Goal: Task Accomplishment & Management: Manage account settings

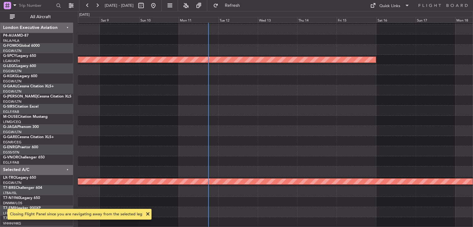
scroll to position [18, 0]
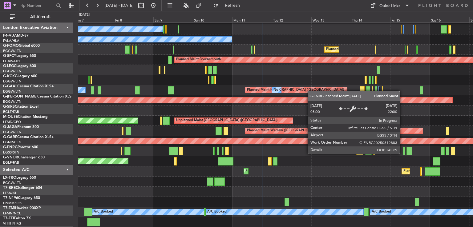
scroll to position [59, 0]
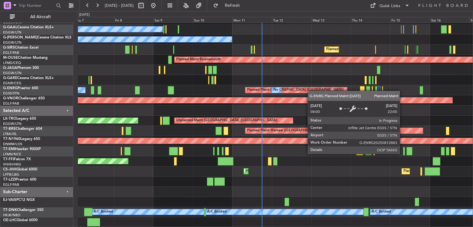
click at [311, 89] on div "Planned Maint [GEOGRAPHIC_DATA] ([GEOGRAPHIC_DATA])" at bounding box center [297, 90] width 102 height 6
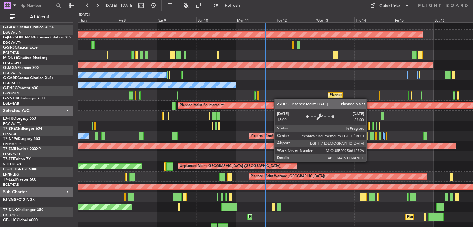
click at [277, 104] on div "Planned Maint Bournemouth" at bounding box center [423, 106] width 490 height 6
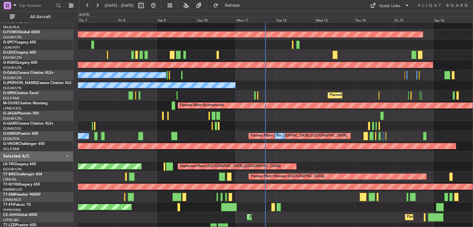
click at [294, 124] on div "Planned Maint Windsor Locks ([PERSON_NAME] Intl) Planned Maint [GEOGRAPHIC_DATA…" at bounding box center [275, 141] width 395 height 264
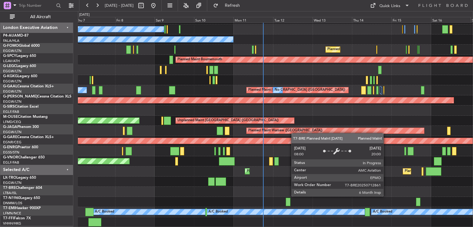
scroll to position [59, 0]
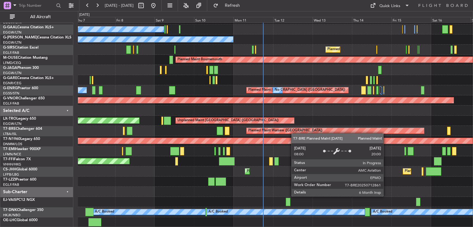
click at [294, 131] on div "AOG Maint [GEOGRAPHIC_DATA] (Ataturk) No Crew Owner Planned Maint [GEOGRAPHIC_D…" at bounding box center [275, 95] width 395 height 264
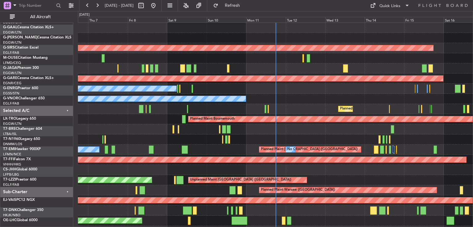
scroll to position [0, 0]
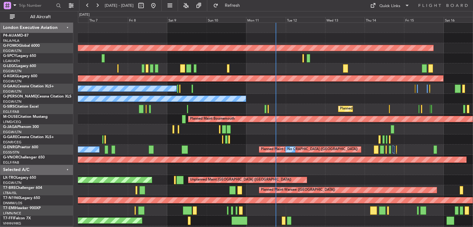
click at [306, 226] on div "Planned Maint Windsor Locks ([PERSON_NAME] Intl) Planned Maint [GEOGRAPHIC_DATA…" at bounding box center [275, 155] width 395 height 264
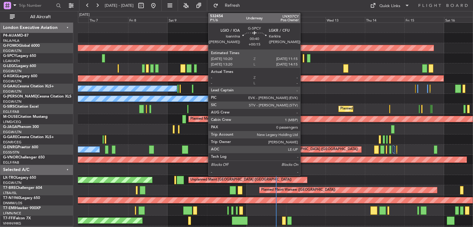
click at [303, 59] on div at bounding box center [304, 58] width 2 height 8
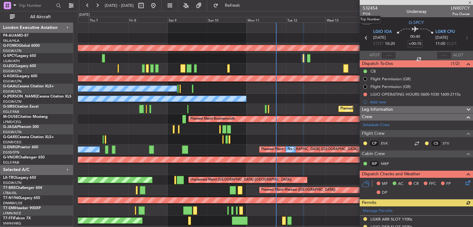
click at [369, 10] on span "532454" at bounding box center [370, 8] width 15 height 6
click at [469, 2] on span at bounding box center [470, 3] width 6 height 6
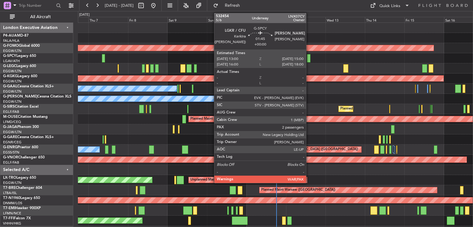
click at [309, 58] on div at bounding box center [308, 58] width 3 height 8
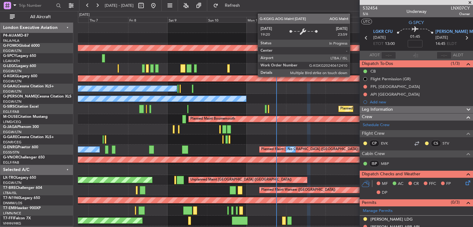
click at [353, 76] on div "AOG Maint [GEOGRAPHIC_DATA] (Ataturk)" at bounding box center [63, 79] width 760 height 6
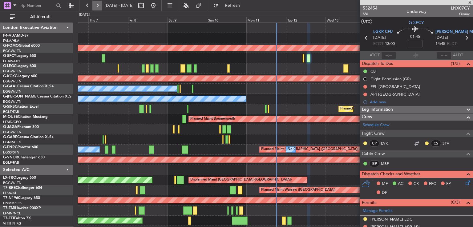
click at [97, 5] on button at bounding box center [97, 6] width 10 height 10
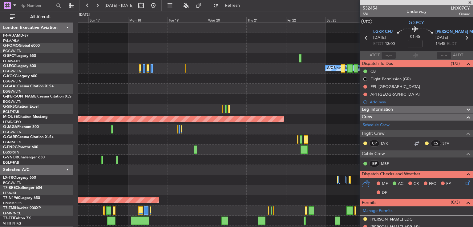
click at [469, 2] on span at bounding box center [470, 3] width 6 height 6
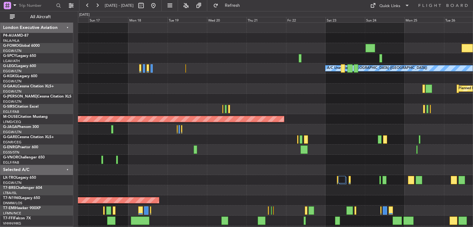
type input "0"
click at [158, 5] on button at bounding box center [153, 6] width 10 height 10
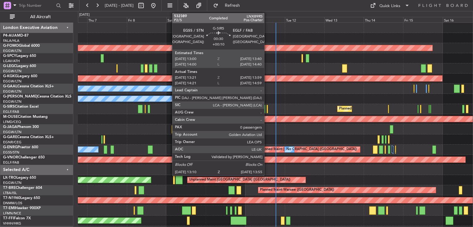
click at [267, 110] on div at bounding box center [268, 109] width 2 height 8
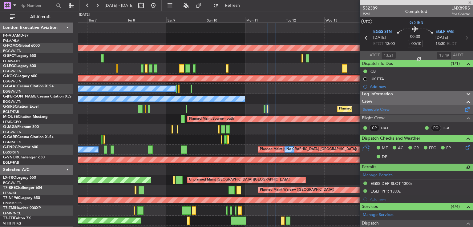
click at [386, 110] on link "Schedule Crew" at bounding box center [376, 110] width 27 height 6
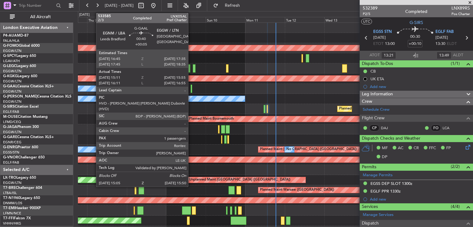
click at [191, 91] on div at bounding box center [192, 89] width 2 height 8
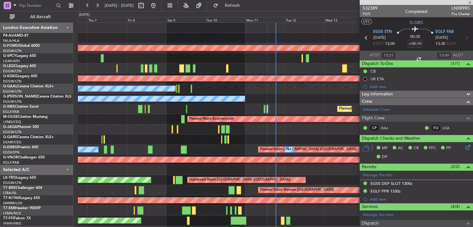
type input "+00:05"
type input "15:11"
type input "15:45"
type input "1"
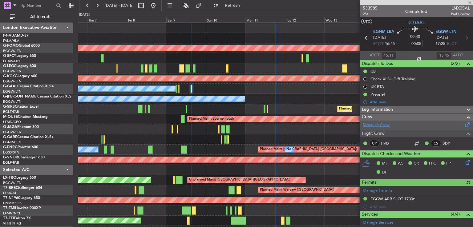
click at [375, 126] on link "Schedule Crew" at bounding box center [376, 125] width 27 height 6
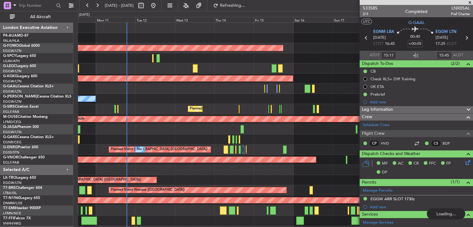
click at [113, 132] on div "Planned Maint Windsor Locks ([PERSON_NAME] Intl) A/C Unavailable [GEOGRAPHIC_DA…" at bounding box center [275, 155] width 395 height 264
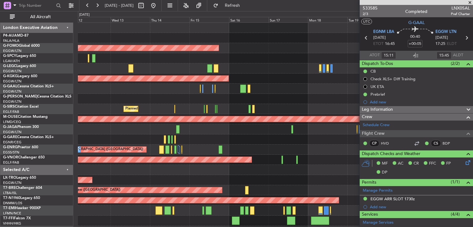
click at [230, 80] on div "Planned Maint Windsor Locks ([PERSON_NAME] Intl) A/C Unavailable [GEOGRAPHIC_DA…" at bounding box center [275, 150] width 395 height 254
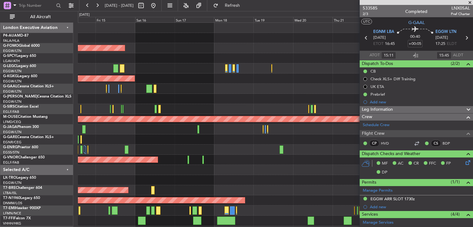
click at [213, 108] on div "Planned Maint Windsor Locks ([PERSON_NAME] Intl) A/C Unavailable [GEOGRAPHIC_DA…" at bounding box center [275, 150] width 395 height 254
click at [246, 105] on div "Planned Maint [GEOGRAPHIC_DATA] ([GEOGRAPHIC_DATA])" at bounding box center [275, 109] width 395 height 10
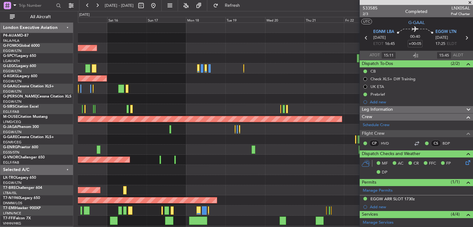
click at [288, 123] on div "Planned Maint Windsor Locks ([PERSON_NAME] Intl) A/C Unavailable [GEOGRAPHIC_DA…" at bounding box center [275, 155] width 395 height 264
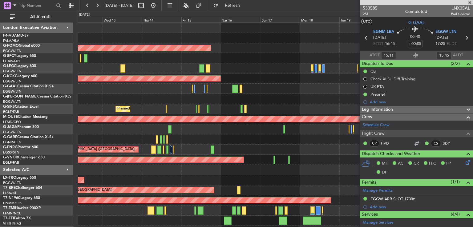
click at [266, 87] on div "Planned Maint Windsor Locks ([PERSON_NAME] Intl) A/C Unavailable [GEOGRAPHIC_DA…" at bounding box center [275, 155] width 395 height 264
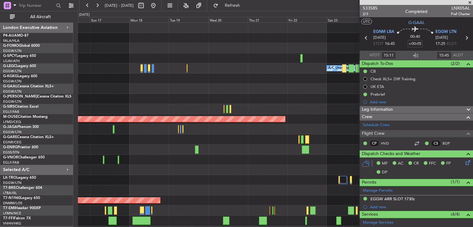
click at [174, 140] on div at bounding box center [275, 140] width 395 height 10
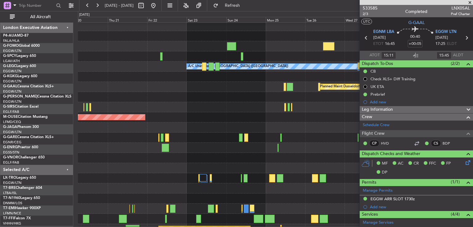
click at [122, 147] on div at bounding box center [275, 148] width 395 height 10
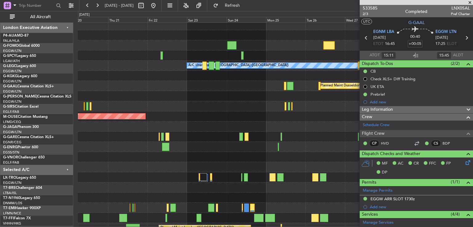
scroll to position [2, 0]
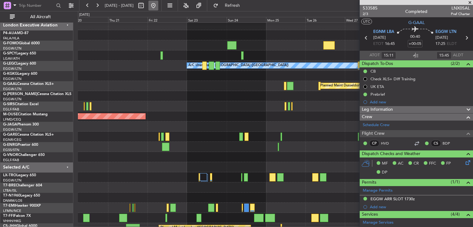
click at [158, 4] on button at bounding box center [153, 6] width 10 height 10
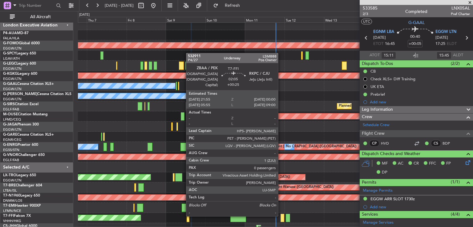
click at [281, 215] on div at bounding box center [283, 218] width 4 height 8
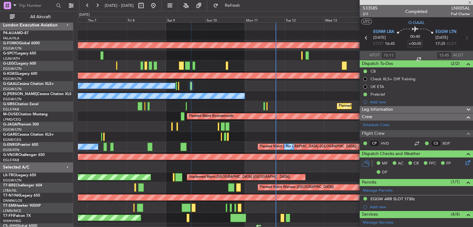
type input "+00:25"
type input "0"
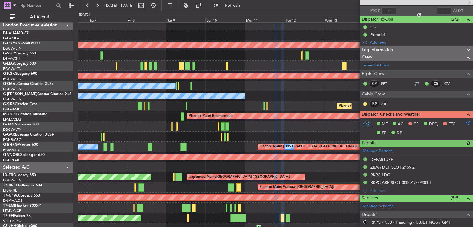
scroll to position [46, 0]
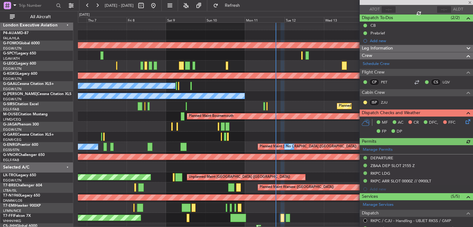
click at [465, 123] on icon at bounding box center [467, 120] width 5 height 5
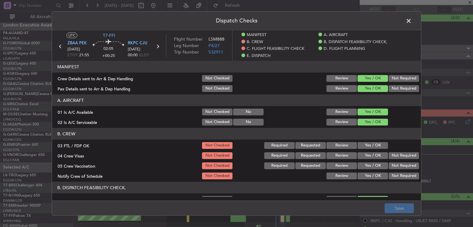
click at [368, 148] on button "Yes / OK" at bounding box center [373, 145] width 30 height 7
click at [393, 159] on button "Not Required" at bounding box center [404, 155] width 30 height 7
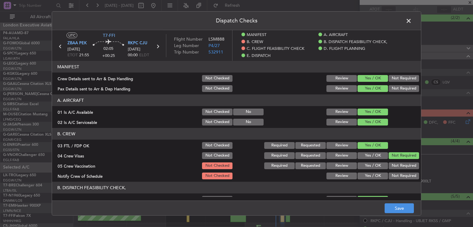
click at [392, 164] on button "Not Required" at bounding box center [404, 166] width 30 height 7
click at [373, 176] on button "Yes / OK" at bounding box center [373, 176] width 30 height 7
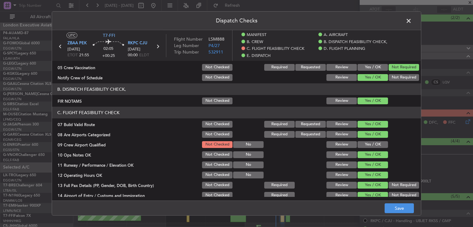
scroll to position [108, 0]
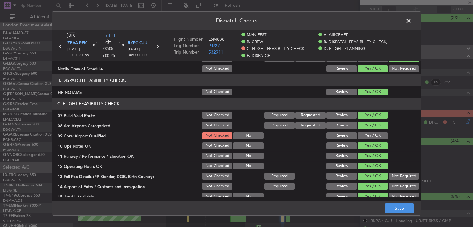
click at [368, 133] on button "Yes / OK" at bounding box center [373, 135] width 30 height 7
click at [390, 205] on button "Save" at bounding box center [399, 209] width 29 height 10
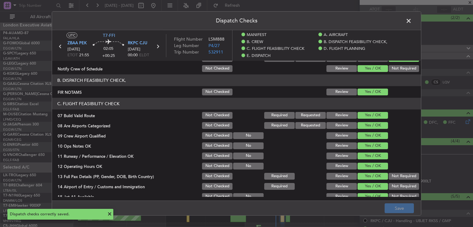
click at [412, 23] on span at bounding box center [412, 22] width 0 height 12
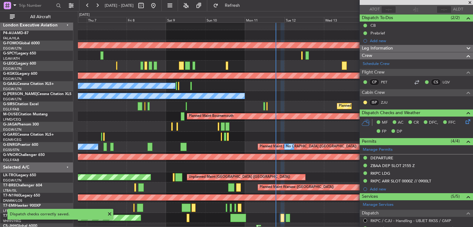
click at [108, 215] on span at bounding box center [109, 214] width 7 height 7
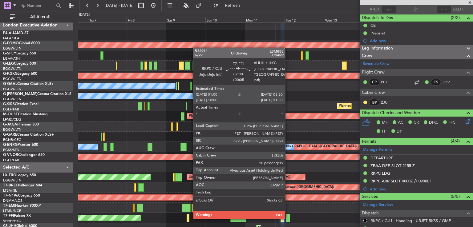
click at [288, 218] on div at bounding box center [288, 218] width 4 height 8
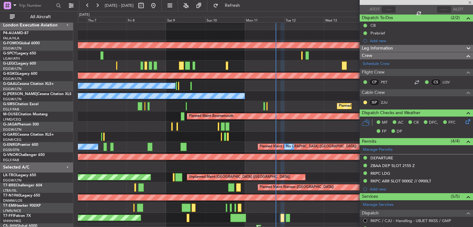
type input "+00:05"
type input "10"
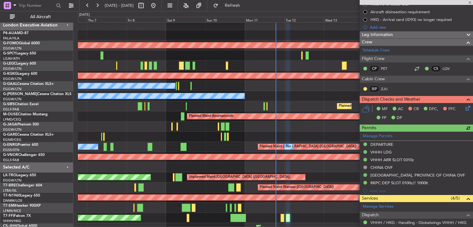
scroll to position [106, 0]
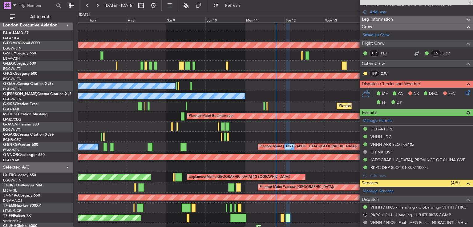
click at [465, 94] on icon at bounding box center [467, 91] width 5 height 5
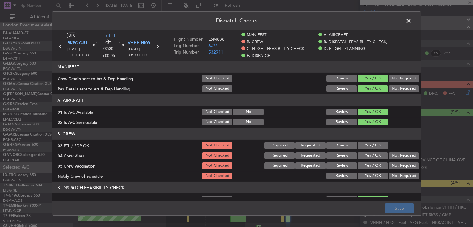
click at [373, 146] on button "Yes / OK" at bounding box center [373, 145] width 30 height 7
click at [401, 155] on button "Not Required" at bounding box center [404, 155] width 30 height 7
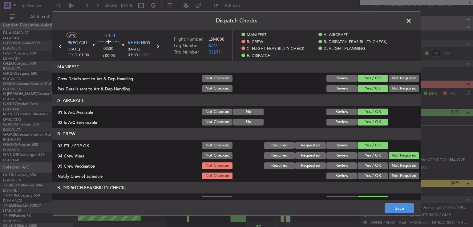
click at [398, 164] on button "Not Required" at bounding box center [404, 166] width 30 height 7
click at [372, 175] on button "Yes / OK" at bounding box center [373, 176] width 30 height 7
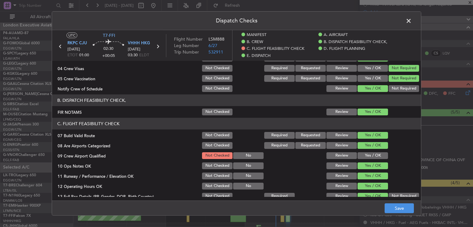
scroll to position [91, 0]
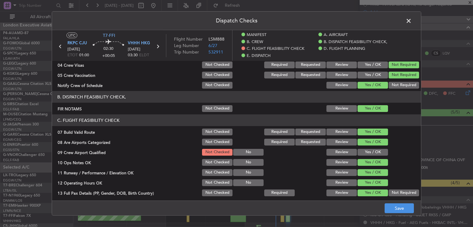
click at [367, 149] on button "Yes / OK" at bounding box center [373, 152] width 30 height 7
click at [392, 207] on button "Save" at bounding box center [399, 209] width 29 height 10
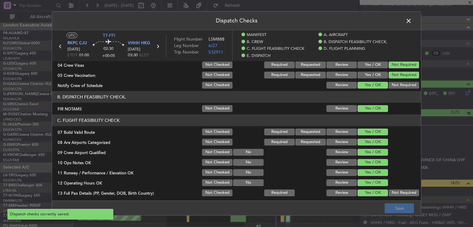
click at [412, 22] on span at bounding box center [412, 22] width 0 height 12
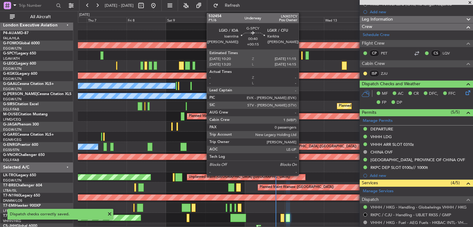
click at [302, 56] on div at bounding box center [302, 55] width 2 height 8
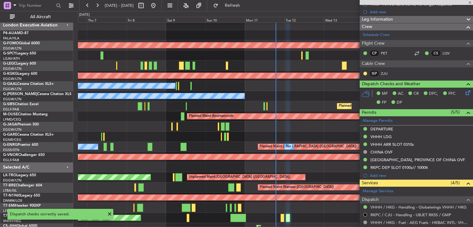
type input "+00:15"
type input "0"
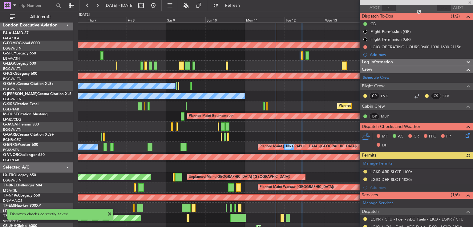
scroll to position [48, 0]
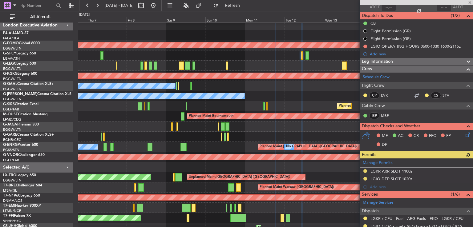
click at [465, 136] on icon at bounding box center [467, 134] width 5 height 5
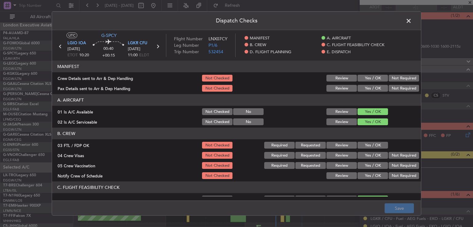
click at [372, 144] on button "Yes / OK" at bounding box center [373, 145] width 30 height 7
click at [394, 158] on button "Not Required" at bounding box center [404, 155] width 30 height 7
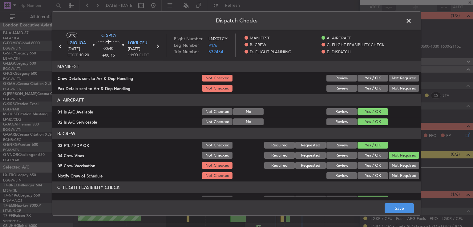
click at [391, 165] on button "Not Required" at bounding box center [404, 165] width 30 height 7
click at [371, 176] on button "Yes / OK" at bounding box center [373, 175] width 30 height 7
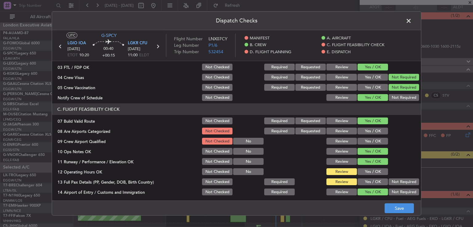
scroll to position [79, 0]
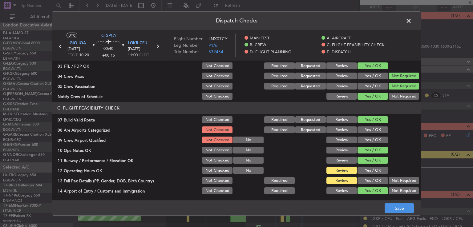
click at [371, 129] on button "Yes / OK" at bounding box center [373, 130] width 30 height 7
click at [370, 140] on button "Yes / OK" at bounding box center [373, 140] width 30 height 7
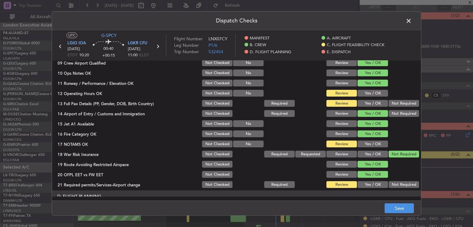
scroll to position [161, 0]
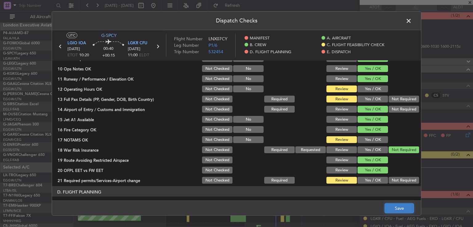
click at [393, 210] on button "Save" at bounding box center [399, 209] width 29 height 10
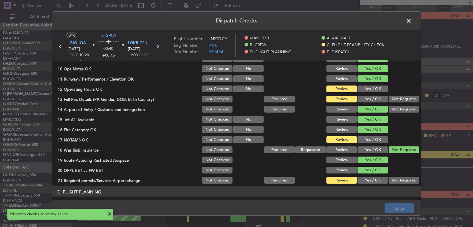
click at [412, 21] on span at bounding box center [412, 22] width 0 height 12
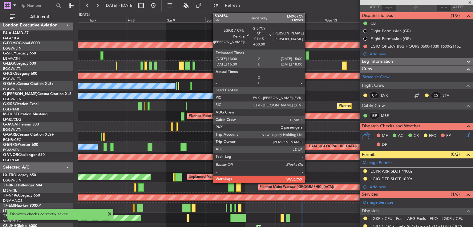
click at [308, 56] on div at bounding box center [307, 55] width 3 height 8
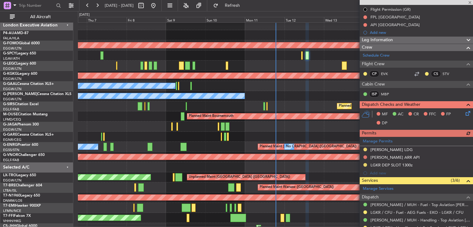
scroll to position [70, 0]
click at [465, 111] on icon at bounding box center [467, 112] width 5 height 5
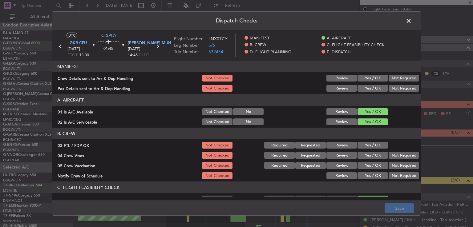
click at [375, 147] on button "Yes / OK" at bounding box center [373, 145] width 30 height 7
click at [392, 157] on button "Not Required" at bounding box center [404, 155] width 30 height 7
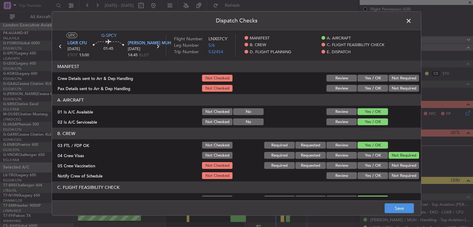
click at [389, 165] on button "Not Required" at bounding box center [404, 165] width 30 height 7
click at [372, 176] on button "Yes / OK" at bounding box center [373, 175] width 30 height 7
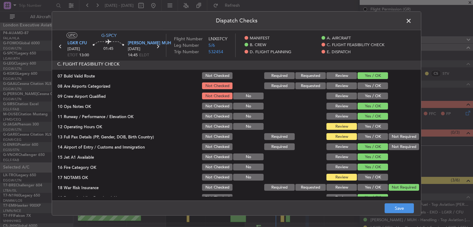
scroll to position [128, 0]
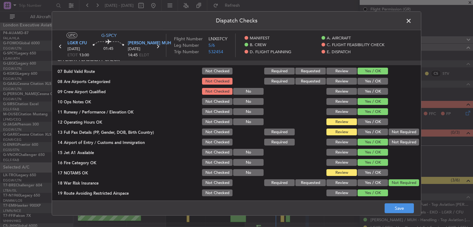
click at [375, 79] on button "Yes / OK" at bounding box center [373, 81] width 30 height 7
click at [375, 89] on button "Yes / OK" at bounding box center [373, 91] width 30 height 7
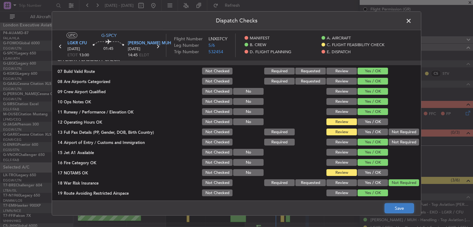
click at [389, 206] on button "Save" at bounding box center [399, 209] width 29 height 10
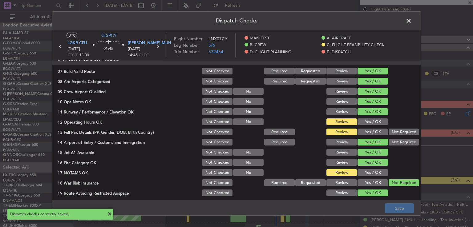
click at [412, 20] on span at bounding box center [412, 22] width 0 height 12
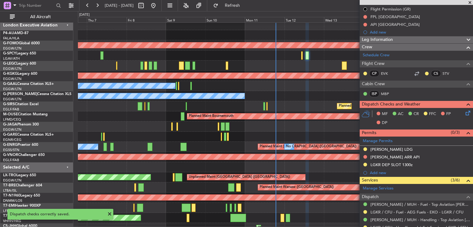
click at [470, 2] on span at bounding box center [470, 3] width 6 height 6
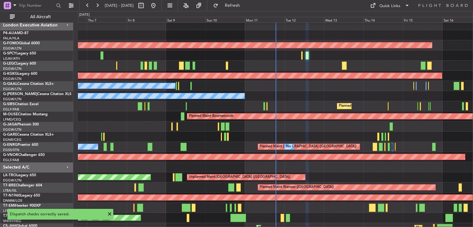
type input "0"
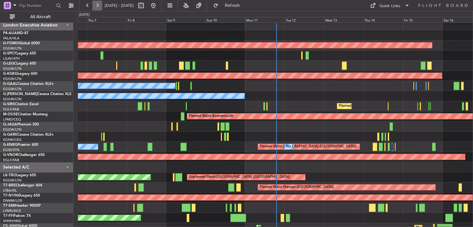
click at [98, 9] on button at bounding box center [97, 6] width 10 height 10
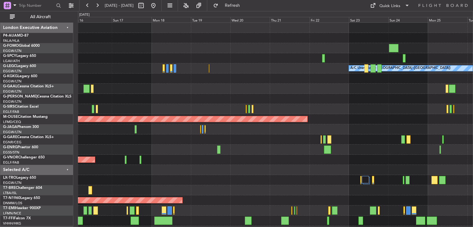
click at [290, 183] on div "Planned Maint Windsor Locks ([PERSON_NAME] Intl) A/C Unavailable [GEOGRAPHIC_DA…" at bounding box center [275, 145] width 395 height 244
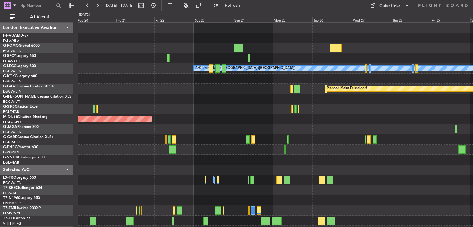
click at [158, 181] on div at bounding box center [275, 180] width 395 height 10
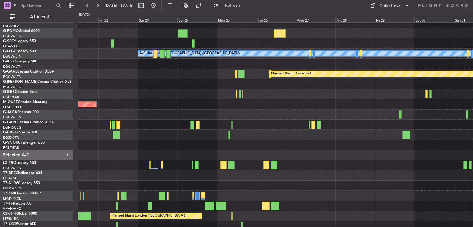
scroll to position [15, 0]
click at [328, 192] on div at bounding box center [275, 196] width 395 height 10
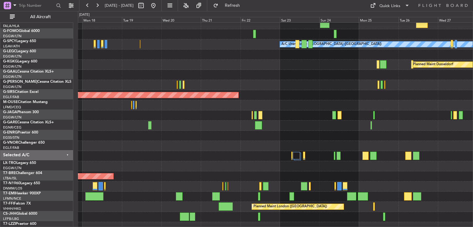
click at [347, 111] on div at bounding box center [275, 105] width 395 height 10
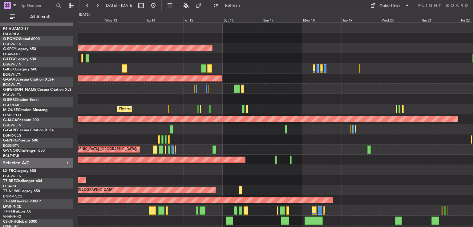
scroll to position [0, 0]
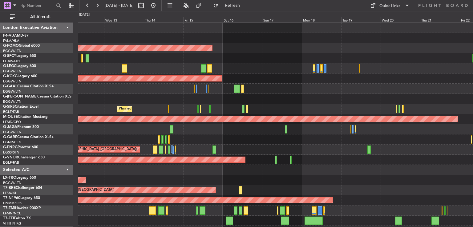
click at [230, 166] on div "Planned Maint Windsor Locks ([PERSON_NAME] Intl) A/C Unavailable [GEOGRAPHIC_DA…" at bounding box center [275, 155] width 395 height 264
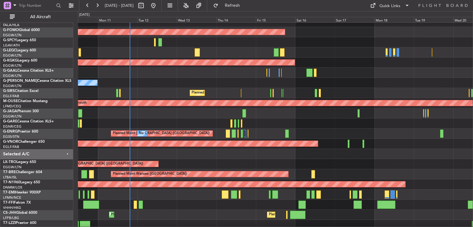
click at [283, 157] on div at bounding box center [275, 154] width 395 height 10
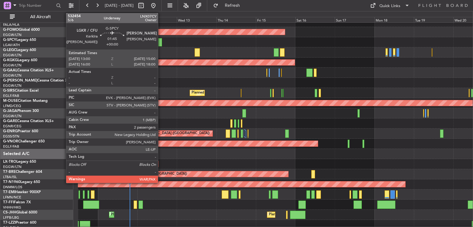
click at [161, 43] on div at bounding box center [159, 42] width 3 height 8
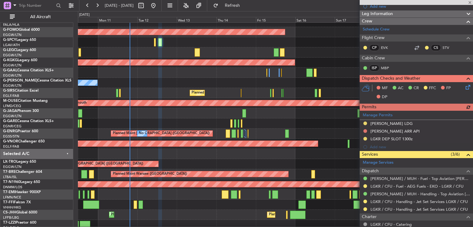
scroll to position [160, 0]
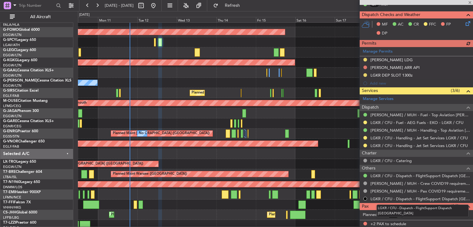
click at [399, 213] on mat-tooltip-component "LGKR / CFU - Dispatch - FlightSupport Dispatch [GEOGRAPHIC_DATA]" at bounding box center [422, 211] width 101 height 21
click at [399, 212] on div "LGKR / CFU - Dispatch - FlightSupport Dispatch [GEOGRAPHIC_DATA]" at bounding box center [423, 211] width 92 height 13
click at [411, 214] on mat-tooltip-component "LGKR / CFU - Dispatch - FlightSupport Dispatch [GEOGRAPHIC_DATA]" at bounding box center [422, 211] width 101 height 21
click at [400, 213] on mat-tooltip-component "LGKR / CFU - Dispatch - FlightSupport Dispatch [GEOGRAPHIC_DATA]" at bounding box center [422, 211] width 101 height 21
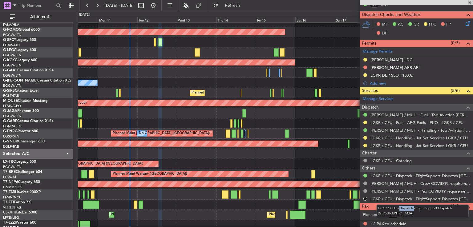
click at [400, 213] on mat-tooltip-component "LGKR / CFU - Dispatch - FlightSupport Dispatch [GEOGRAPHIC_DATA]" at bounding box center [422, 211] width 101 height 21
click at [425, 215] on mat-tooltip-component "LGKR / CFU - Dispatch - FlightSupport Dispatch [GEOGRAPHIC_DATA]" at bounding box center [422, 211] width 101 height 21
click at [400, 213] on input "3" at bounding box center [396, 215] width 14 height 7
type input "4"
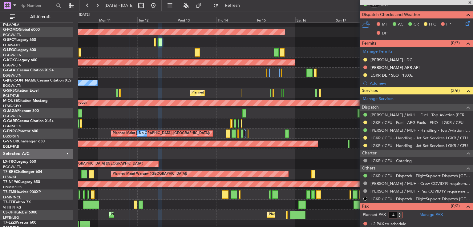
click at [400, 213] on input "4" at bounding box center [396, 215] width 14 height 7
click at [420, 213] on link "Manage PAX" at bounding box center [431, 215] width 23 height 6
click at [236, 5] on button "Refresh" at bounding box center [228, 6] width 37 height 10
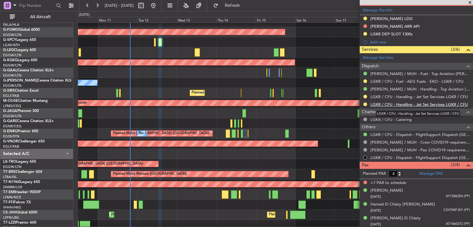
click at [434, 102] on link "LGKR / CFU - Handling - Jet Set Services LGKR / CFU" at bounding box center [419, 104] width 97 height 5
click at [237, 53] on div "A/C Unavailable [GEOGRAPHIC_DATA] ([GEOGRAPHIC_DATA])" at bounding box center [275, 52] width 395 height 10
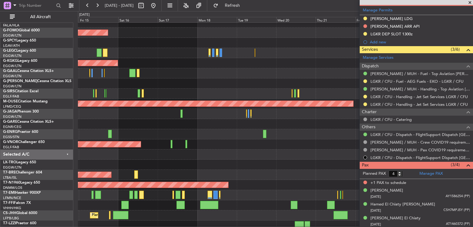
click at [141, 150] on div at bounding box center [275, 155] width 395 height 10
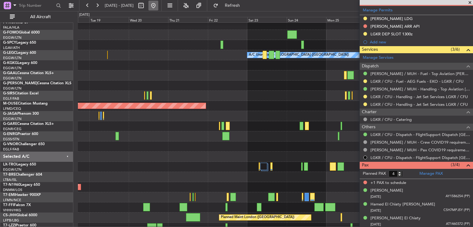
click at [158, 6] on button at bounding box center [153, 6] width 10 height 10
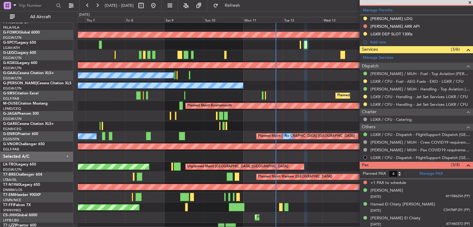
click at [470, 2] on span at bounding box center [470, 3] width 6 height 6
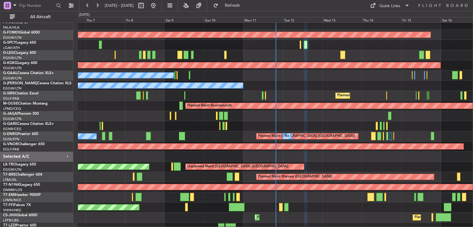
type input "0"
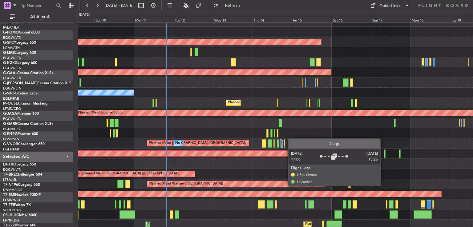
scroll to position [6, 0]
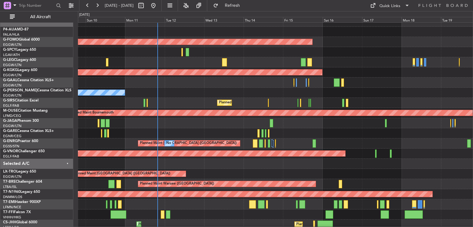
click at [282, 139] on div "Planned Maint [GEOGRAPHIC_DATA] ([GEOGRAPHIC_DATA]) No Crew" at bounding box center [275, 144] width 395 height 10
click at [99, 4] on button at bounding box center [97, 6] width 10 height 10
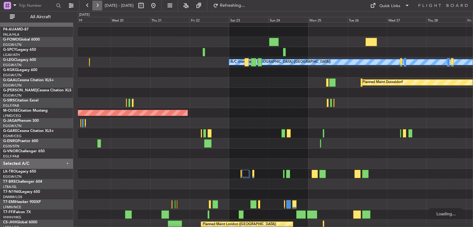
click at [99, 4] on button at bounding box center [97, 6] width 10 height 10
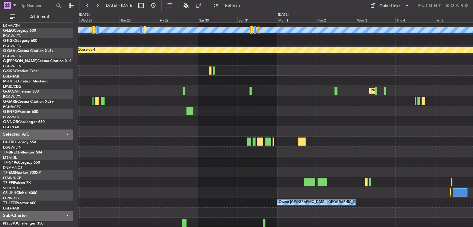
scroll to position [39, 0]
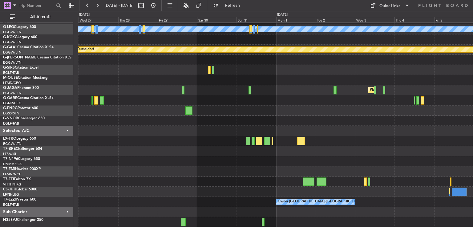
click at [223, 164] on div "A/C Unavailable [GEOGRAPHIC_DATA] ([GEOGRAPHIC_DATA]) Planned [GEOGRAPHIC_DATA]…" at bounding box center [275, 106] width 395 height 244
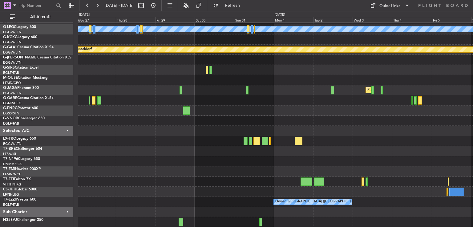
click at [245, 183] on div "A/C Unavailable [GEOGRAPHIC_DATA] ([GEOGRAPHIC_DATA]) Planned [GEOGRAPHIC_DATA]…" at bounding box center [275, 106] width 395 height 244
click at [158, 6] on button at bounding box center [153, 6] width 10 height 10
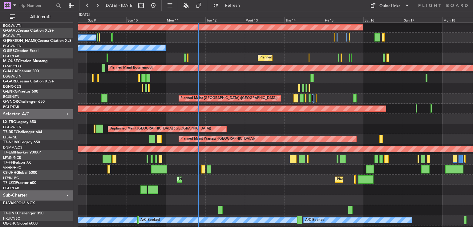
click at [286, 189] on div at bounding box center [275, 190] width 395 height 10
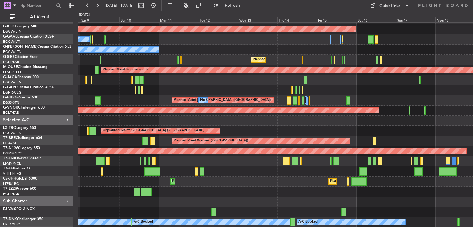
scroll to position [49, 0]
click at [287, 157] on div "Planned Maint [GEOGRAPHIC_DATA] ([GEOGRAPHIC_DATA]) AOG Maint [GEOGRAPHIC_DATA]…" at bounding box center [275, 101] width 395 height 254
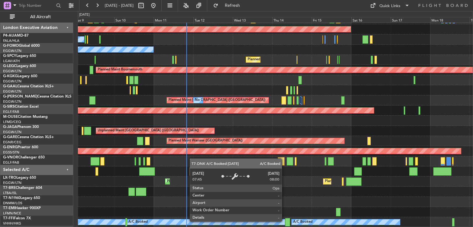
scroll to position [49, 0]
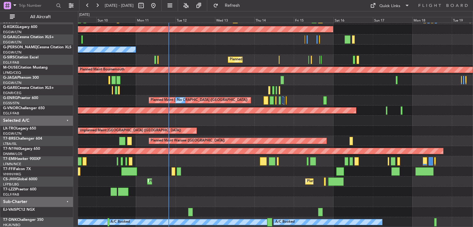
click at [245, 133] on div "AOG Maint Istanbul (Ataturk) No Crew Owner Planned Maint London (Farnborough) P…" at bounding box center [275, 101] width 395 height 254
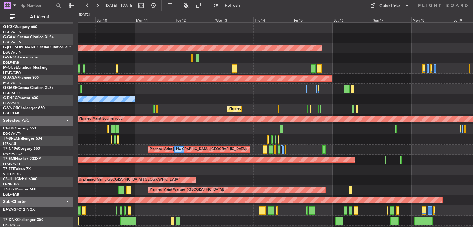
scroll to position [0, 0]
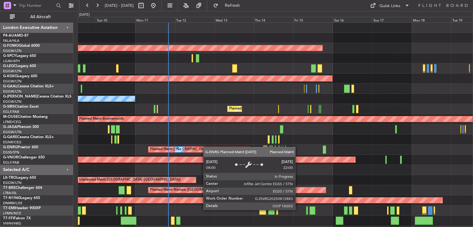
click at [206, 148] on div "Planned Maint Windsor Locks (Bradley Intl) AOG Maint Istanbul (Ataturk) No Crew…" at bounding box center [275, 150] width 395 height 254
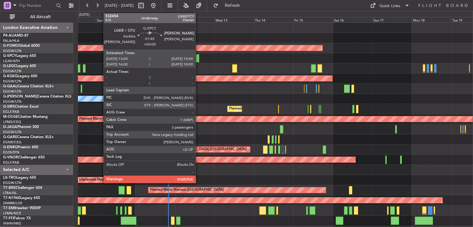
click at [198, 57] on div at bounding box center [197, 58] width 3 height 8
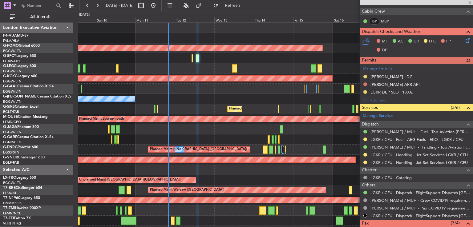
scroll to position [201, 0]
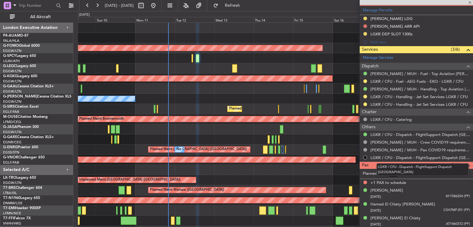
click at [425, 173] on mat-tooltip-component "LGKR / CFU - Dispatch - FlightSupport Dispatch [GEOGRAPHIC_DATA]" at bounding box center [422, 169] width 101 height 21
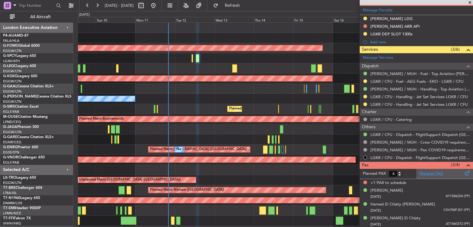
click at [426, 174] on link "Manage PAX" at bounding box center [431, 174] width 23 height 6
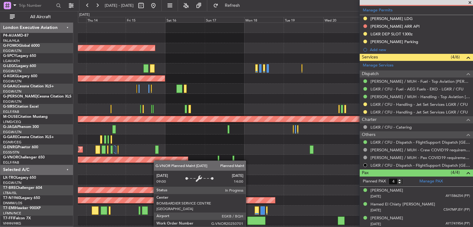
scroll to position [0, 0]
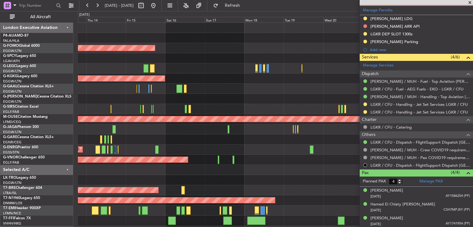
click at [471, 3] on span at bounding box center [470, 3] width 6 height 6
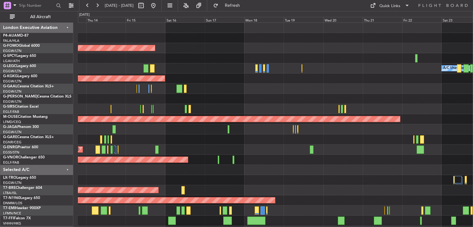
type input "0"
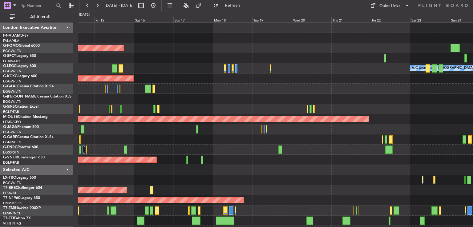
click at [307, 168] on div "Planned Maint Windsor Locks (Bradley Intl) A/C Unavailable London (Luton) AOG M…" at bounding box center [275, 155] width 395 height 264
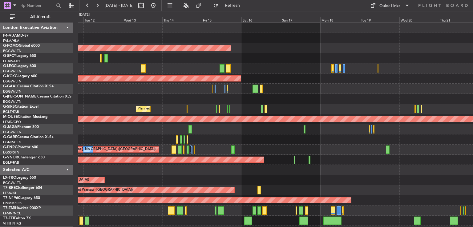
click at [356, 115] on div "Planned Maint Windsor Locks ([PERSON_NAME] Intl) A/C Unavailable [GEOGRAPHIC_DA…" at bounding box center [275, 155] width 395 height 264
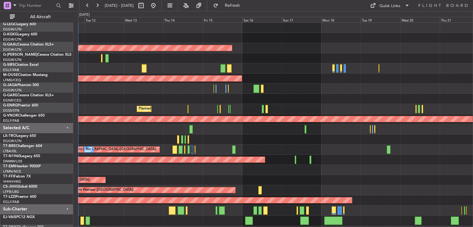
click at [189, 175] on div "Unplanned Maint [GEOGRAPHIC_DATA] ([GEOGRAPHIC_DATA])" at bounding box center [275, 180] width 395 height 10
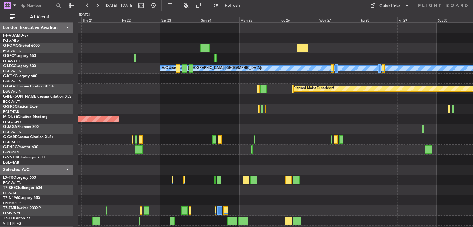
click at [172, 100] on div at bounding box center [275, 99] width 395 height 10
click at [158, 4] on button at bounding box center [153, 6] width 10 height 10
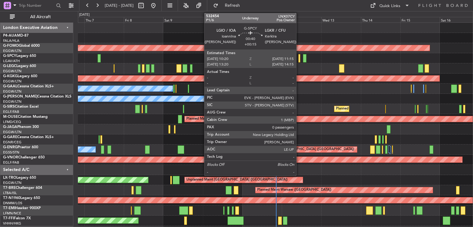
click at [299, 57] on div at bounding box center [299, 58] width 2 height 8
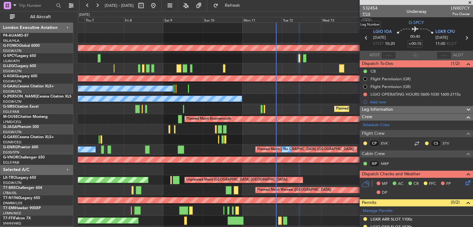
click at [366, 14] on span "P1/6" at bounding box center [370, 13] width 15 height 5
click at [443, 142] on link "STV" at bounding box center [450, 144] width 14 height 6
click at [365, 14] on span "P1/6" at bounding box center [370, 13] width 15 height 5
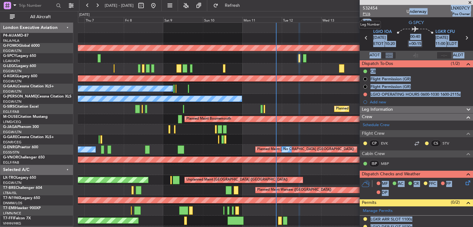
click at [367, 13] on span "P1/6" at bounding box center [370, 13] width 15 height 5
click at [321, 75] on div "AOG Maint [GEOGRAPHIC_DATA] (Ataturk)" at bounding box center [275, 79] width 395 height 10
click at [421, 61] on div "Dispatch To-Dos (1/2)" at bounding box center [416, 63] width 113 height 7
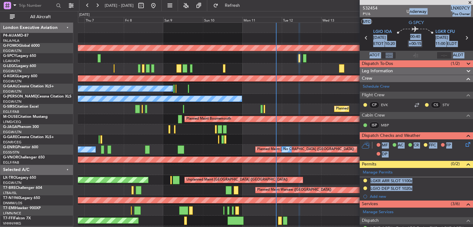
click at [418, 63] on div "Dispatch To-Dos (1/2)" at bounding box center [416, 63] width 113 height 7
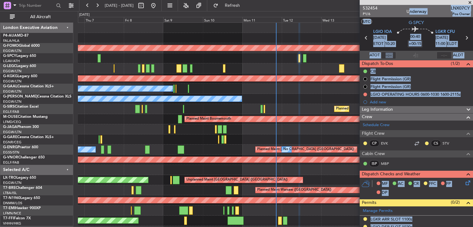
click at [393, 23] on section "UTC G-SPCY" at bounding box center [416, 21] width 113 height 9
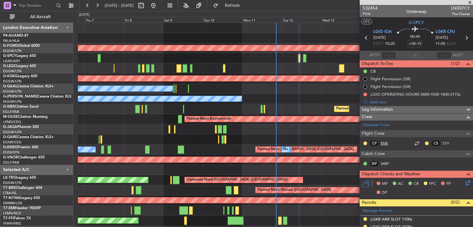
click at [383, 141] on link "EVK" at bounding box center [388, 144] width 14 height 6
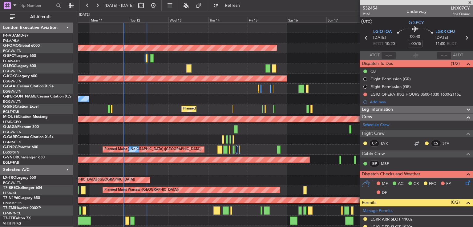
click at [132, 100] on div "Owner" at bounding box center [275, 99] width 395 height 10
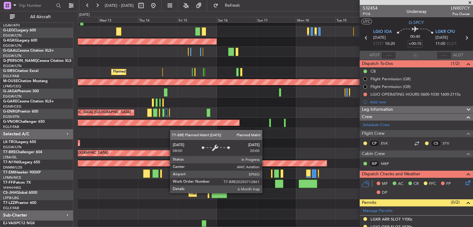
click at [195, 156] on div "Planned Maint Warsaw ([GEOGRAPHIC_DATA])" at bounding box center [121, 153] width 178 height 6
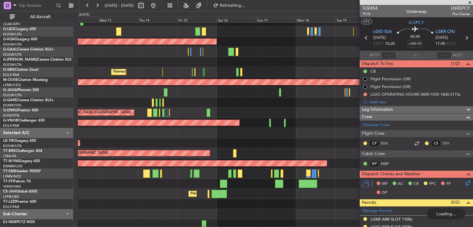
click at [231, 77] on div "Planned Maint [GEOGRAPHIC_DATA] ([GEOGRAPHIC_DATA])" at bounding box center [275, 72] width 395 height 10
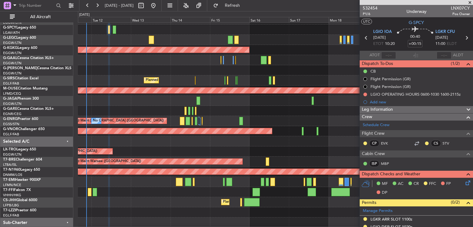
scroll to position [128, 0]
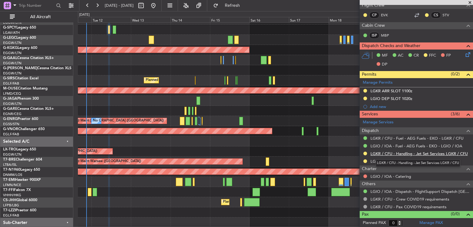
click at [411, 153] on link "LGKR / CFU - Handling - Jet Set Services LGKR / CFU" at bounding box center [419, 153] width 97 height 5
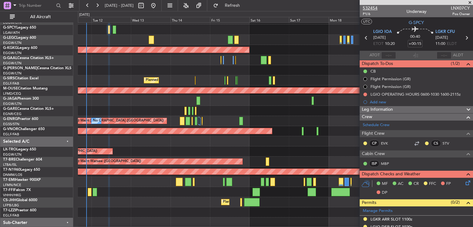
click at [374, 8] on span "532454" at bounding box center [370, 8] width 15 height 6
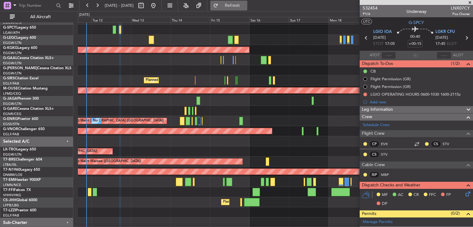
click at [246, 6] on span "Refresh" at bounding box center [233, 5] width 26 height 4
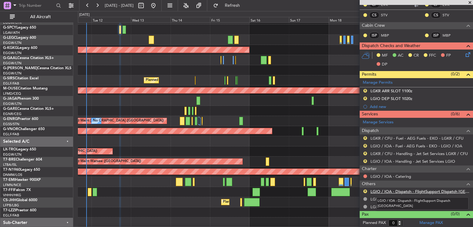
click at [394, 191] on link "LGIO / IOA - Dispatch - FlightSupport Dispatch [GEOGRAPHIC_DATA]" at bounding box center [420, 191] width 99 height 5
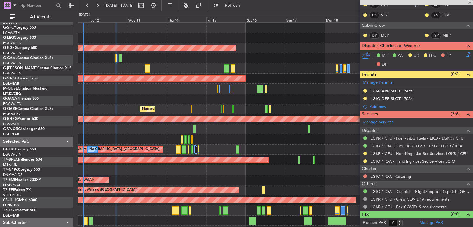
scroll to position [0, 0]
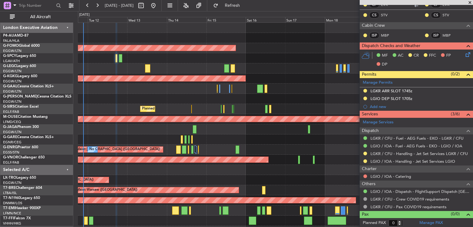
click at [226, 131] on div "Planned Maint Windsor Locks ([PERSON_NAME] Intl) A/C Unavailable [GEOGRAPHIC_DA…" at bounding box center [275, 150] width 395 height 254
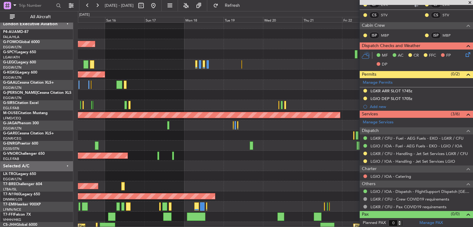
click at [105, 151] on div "Planned Maint London ([GEOGRAPHIC_DATA])" at bounding box center [275, 156] width 395 height 10
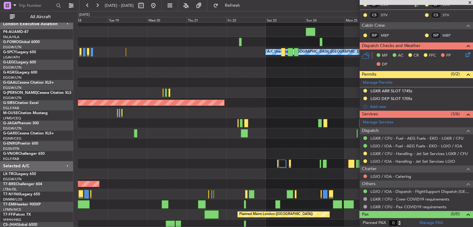
scroll to position [16, 0]
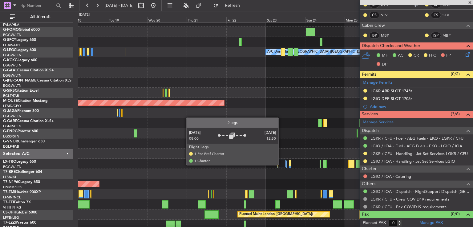
click at [282, 165] on div at bounding box center [282, 163] width 7 height 7
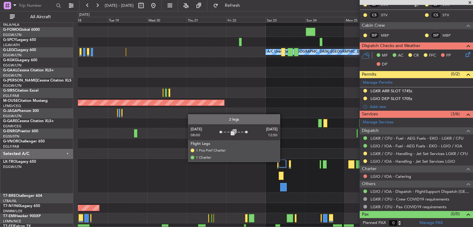
click at [283, 162] on div at bounding box center [282, 163] width 7 height 7
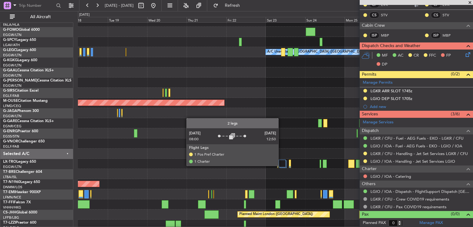
click at [281, 165] on div at bounding box center [282, 163] width 7 height 7
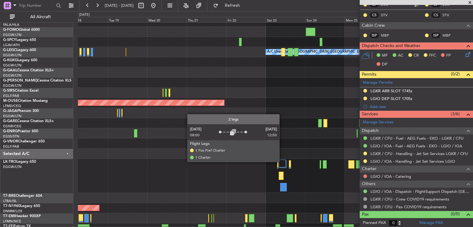
click at [282, 162] on div at bounding box center [282, 163] width 7 height 7
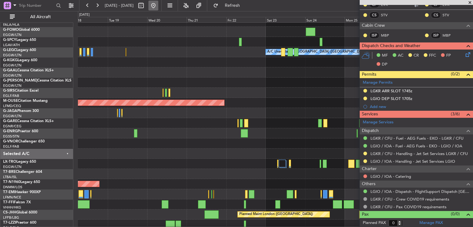
click at [158, 3] on button at bounding box center [153, 6] width 10 height 10
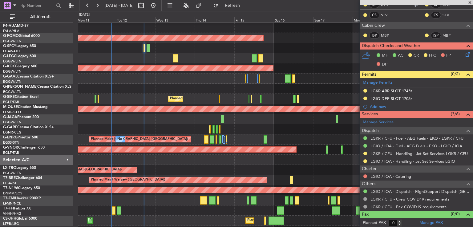
scroll to position [11, 0]
click at [255, 172] on div "Unplanned Maint London (Luton) Planned Maint" at bounding box center [275, 170] width 395 height 10
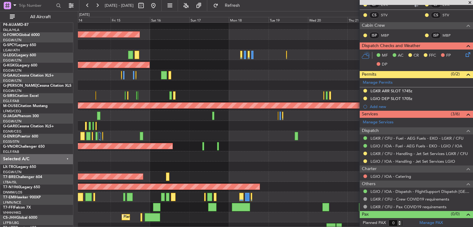
scroll to position [14, 0]
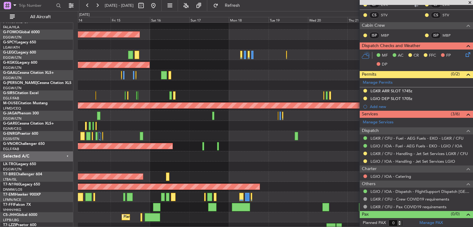
click at [168, 149] on div "Planned Maint London ([GEOGRAPHIC_DATA])" at bounding box center [275, 146] width 395 height 10
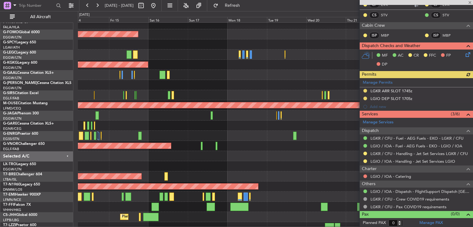
click at [290, 157] on div at bounding box center [275, 156] width 395 height 10
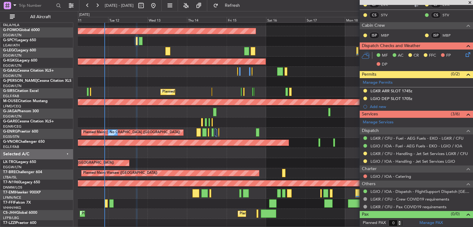
scroll to position [18, 0]
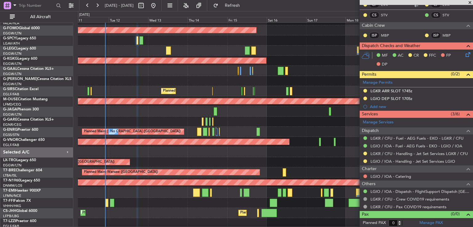
click at [248, 156] on div at bounding box center [275, 152] width 395 height 10
click at [95, 5] on button at bounding box center [97, 6] width 10 height 10
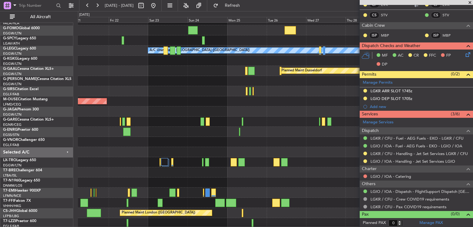
click at [471, 3] on span at bounding box center [470, 3] width 6 height 6
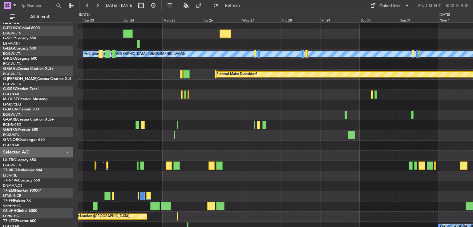
scroll to position [15, 0]
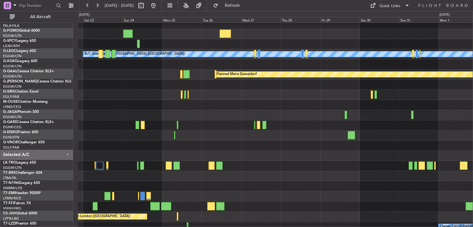
click at [303, 184] on div at bounding box center [275, 186] width 395 height 10
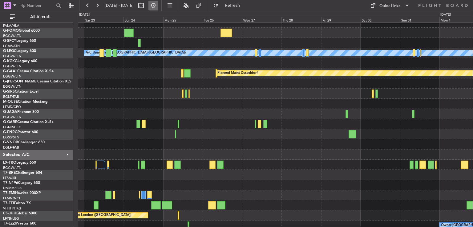
click at [158, 7] on button at bounding box center [153, 6] width 10 height 10
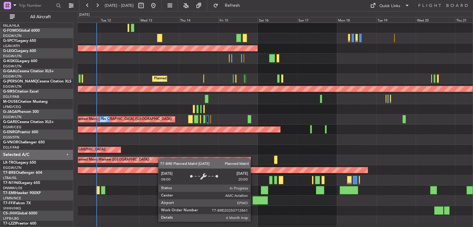
scroll to position [30, 0]
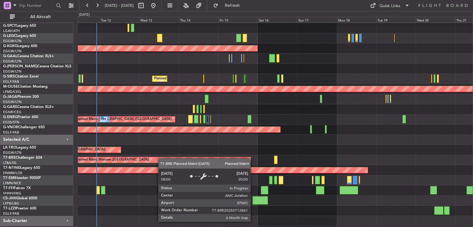
click at [161, 159] on div "Planned Maint Warsaw ([GEOGRAPHIC_DATA])" at bounding box center [162, 160] width 177 height 6
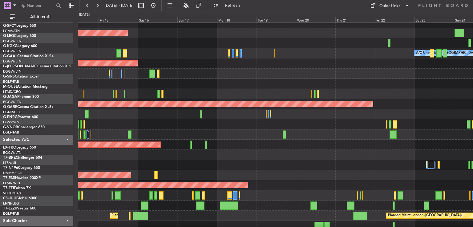
scroll to position [15, 0]
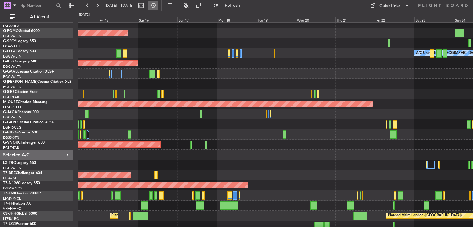
click at [158, 6] on button at bounding box center [153, 6] width 10 height 10
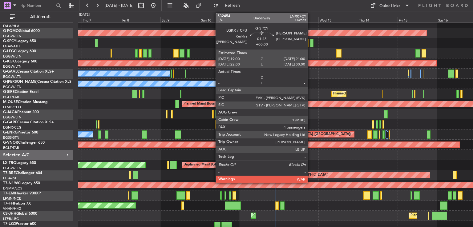
click at [310, 42] on div at bounding box center [311, 43] width 3 height 8
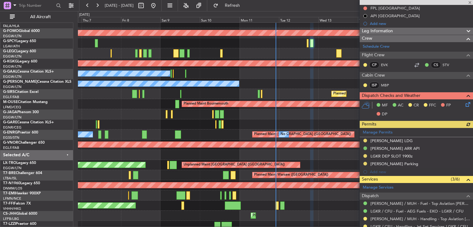
scroll to position [79, 0]
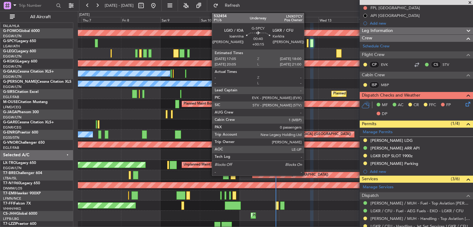
click at [307, 45] on div at bounding box center [308, 43] width 2 height 8
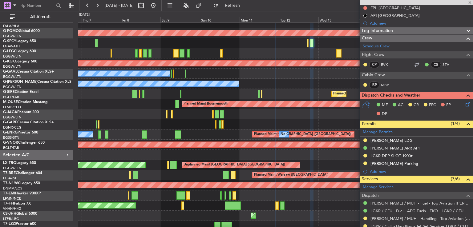
type input "+00:15"
type input "0"
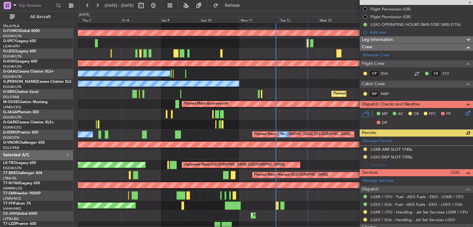
scroll to position [0, 0]
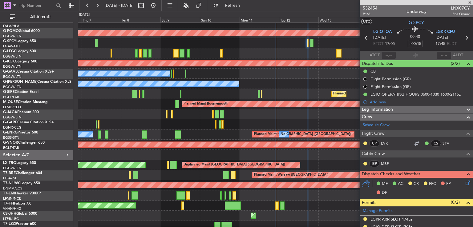
click at [470, 3] on span at bounding box center [470, 3] width 6 height 6
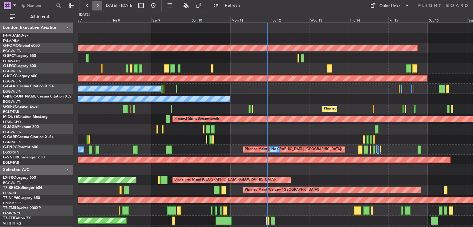
click at [97, 6] on button at bounding box center [97, 6] width 10 height 10
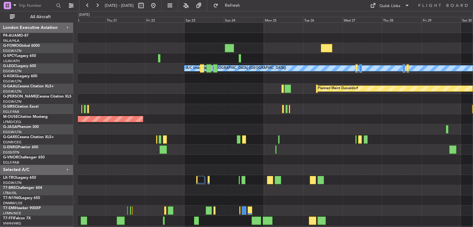
scroll to position [1, 0]
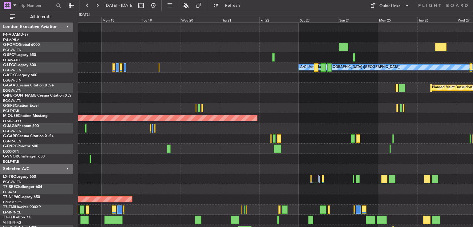
click at [287, 138] on div at bounding box center [275, 139] width 395 height 10
click at [158, 10] on button at bounding box center [153, 6] width 10 height 10
